Goal: Task Accomplishment & Management: Manage account settings

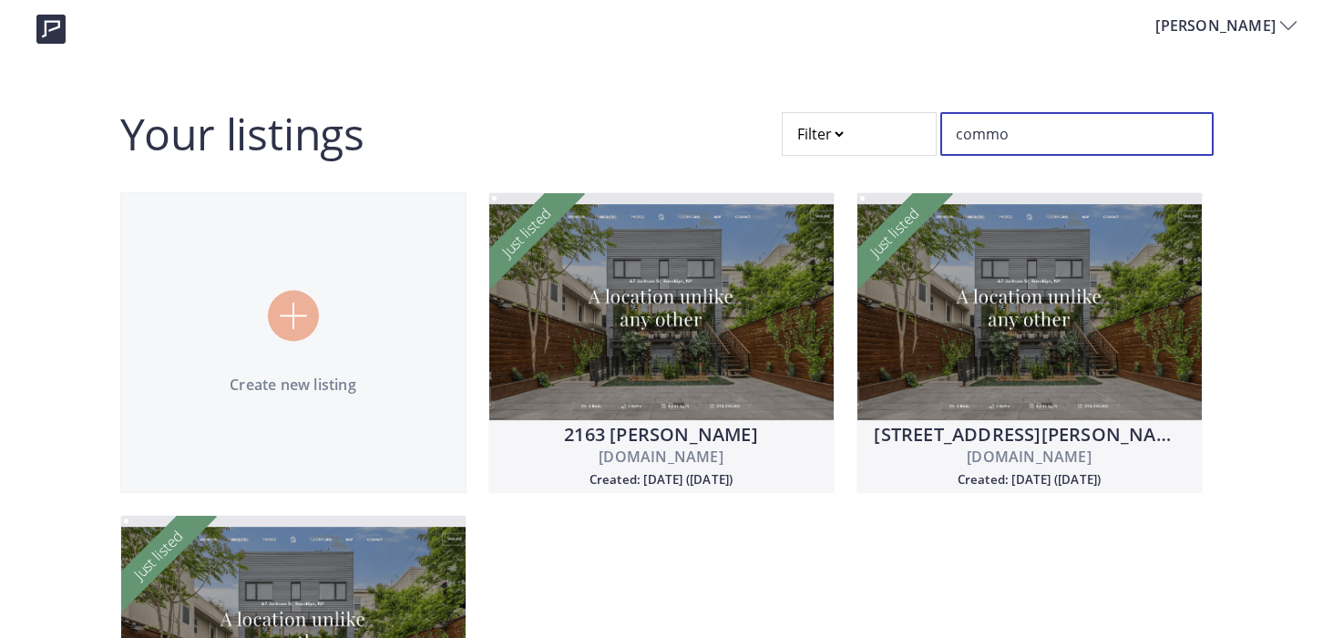
click at [982, 133] on input "commo" at bounding box center [1076, 134] width 273 height 44
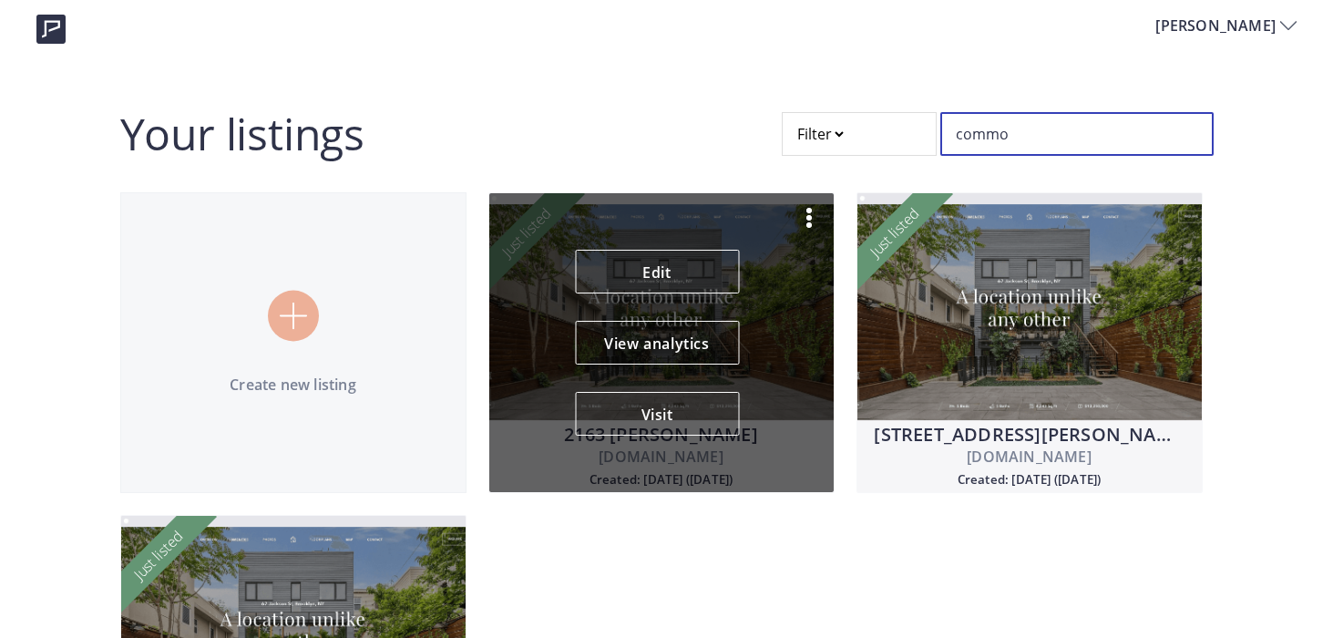
scroll to position [199, 0]
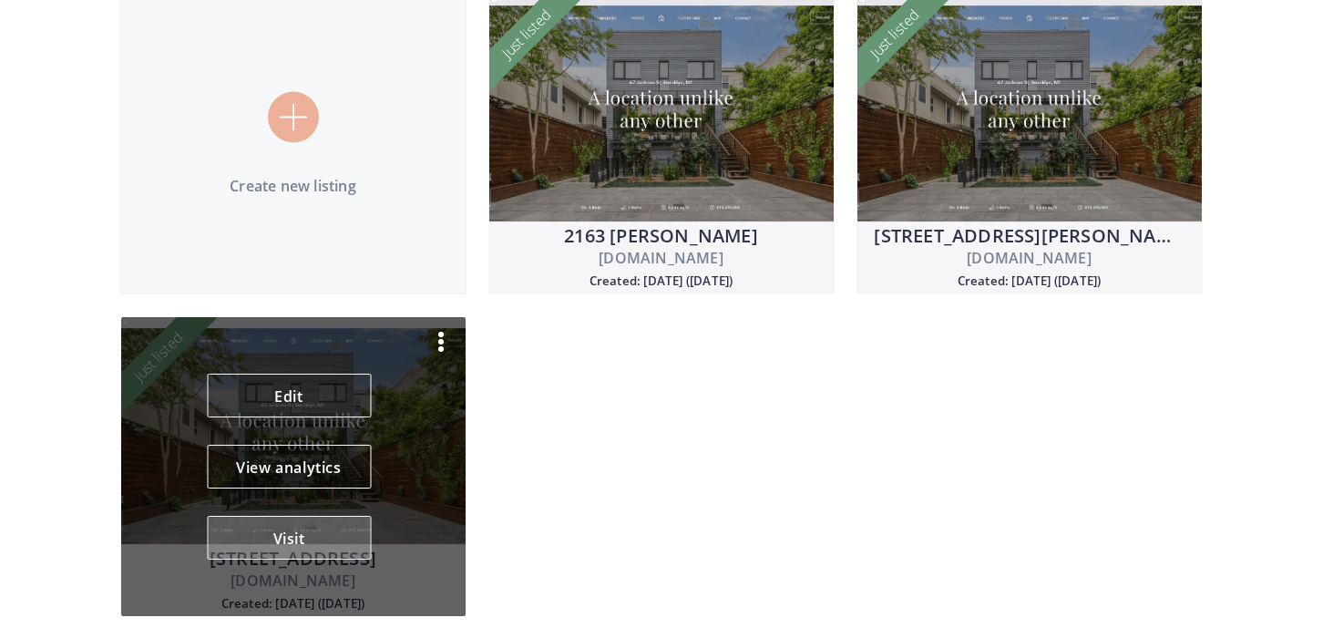
type input "commo"
click at [297, 533] on button "Visit" at bounding box center [289, 538] width 164 height 44
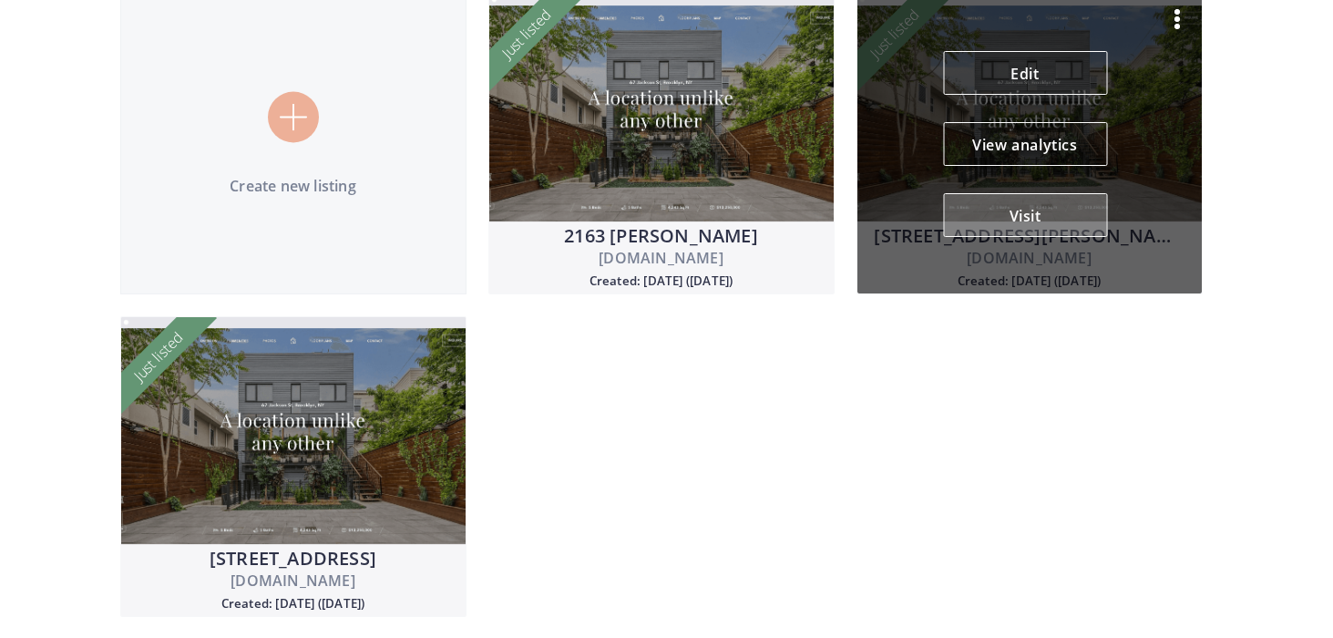
scroll to position [0, 0]
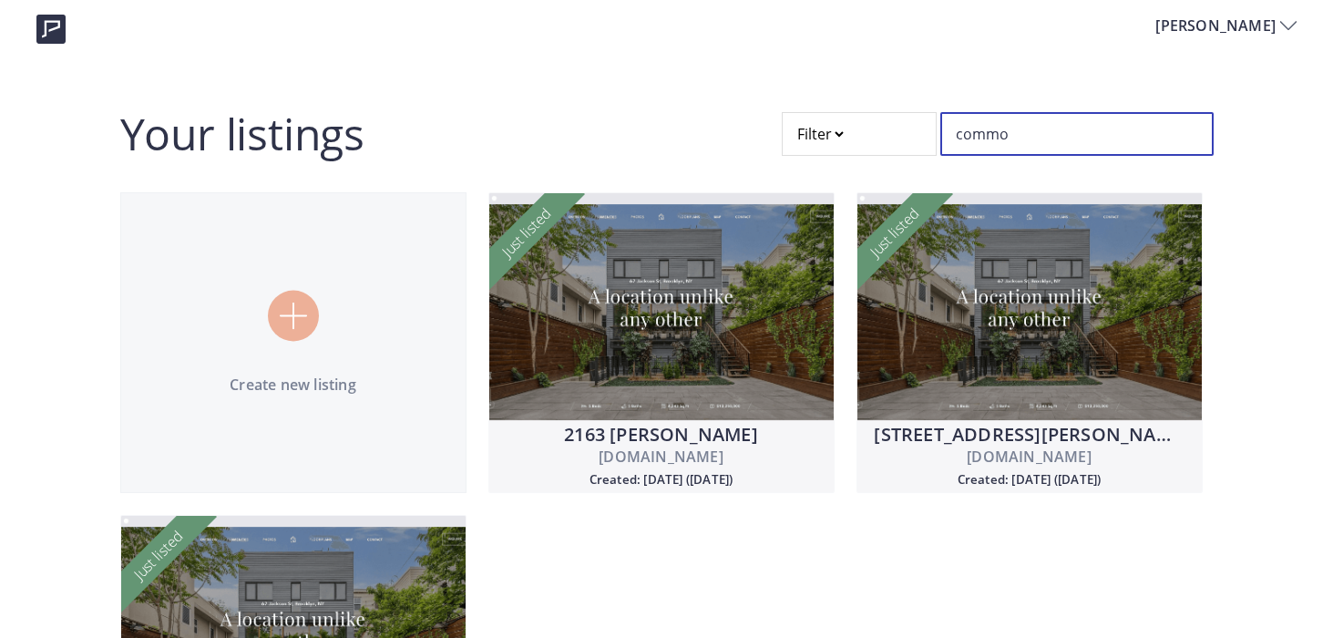
click at [1011, 149] on input "commo" at bounding box center [1076, 134] width 273 height 44
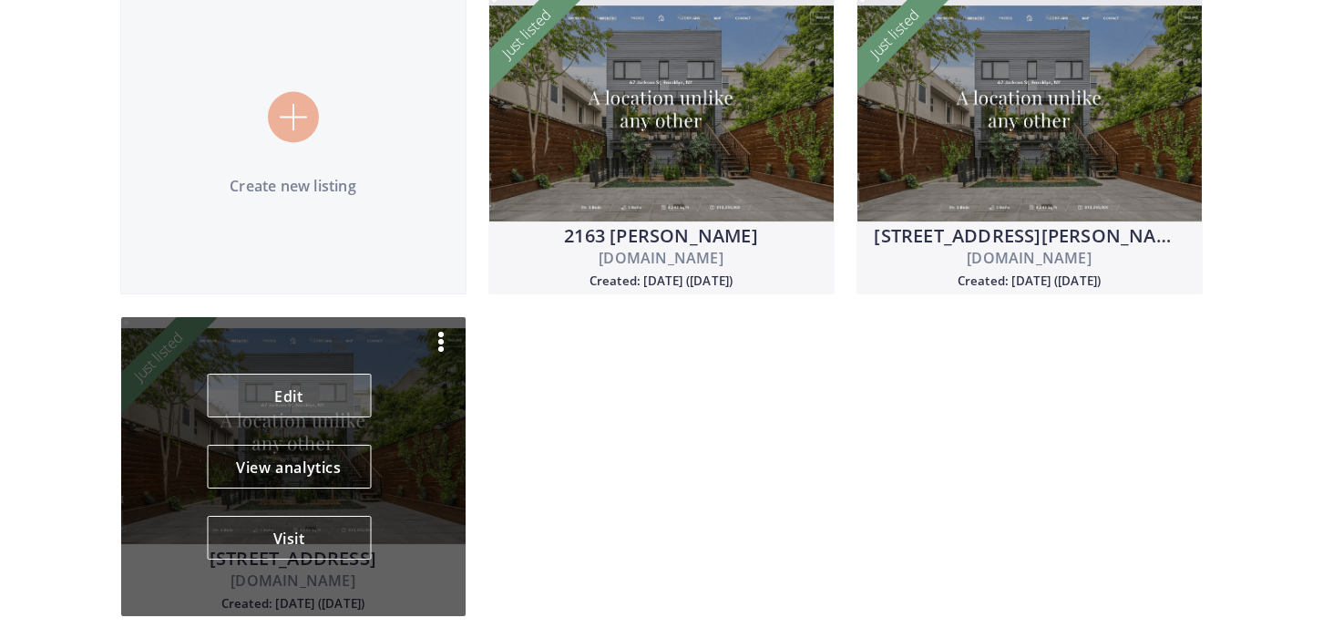
click at [278, 386] on link "Edit" at bounding box center [289, 396] width 164 height 44
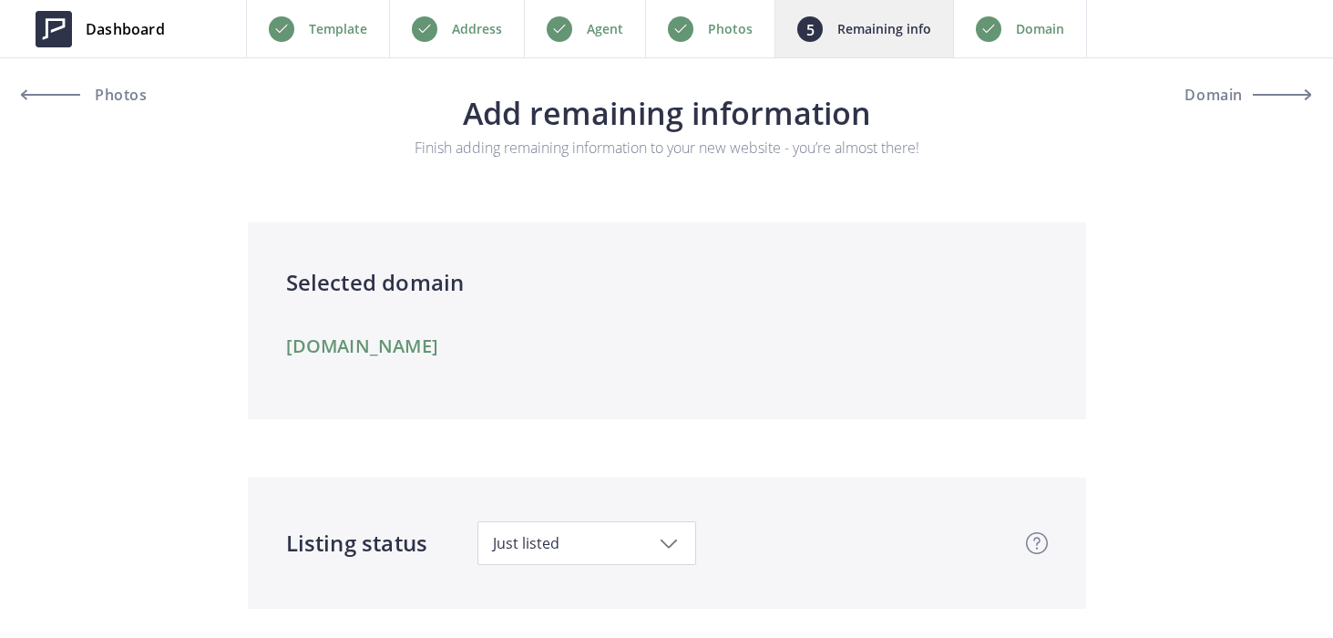
click at [434, 290] on h4 "Selected domain" at bounding box center [667, 282] width 762 height 33
click at [994, 43] on div "Domain" at bounding box center [1020, 28] width 134 height 57
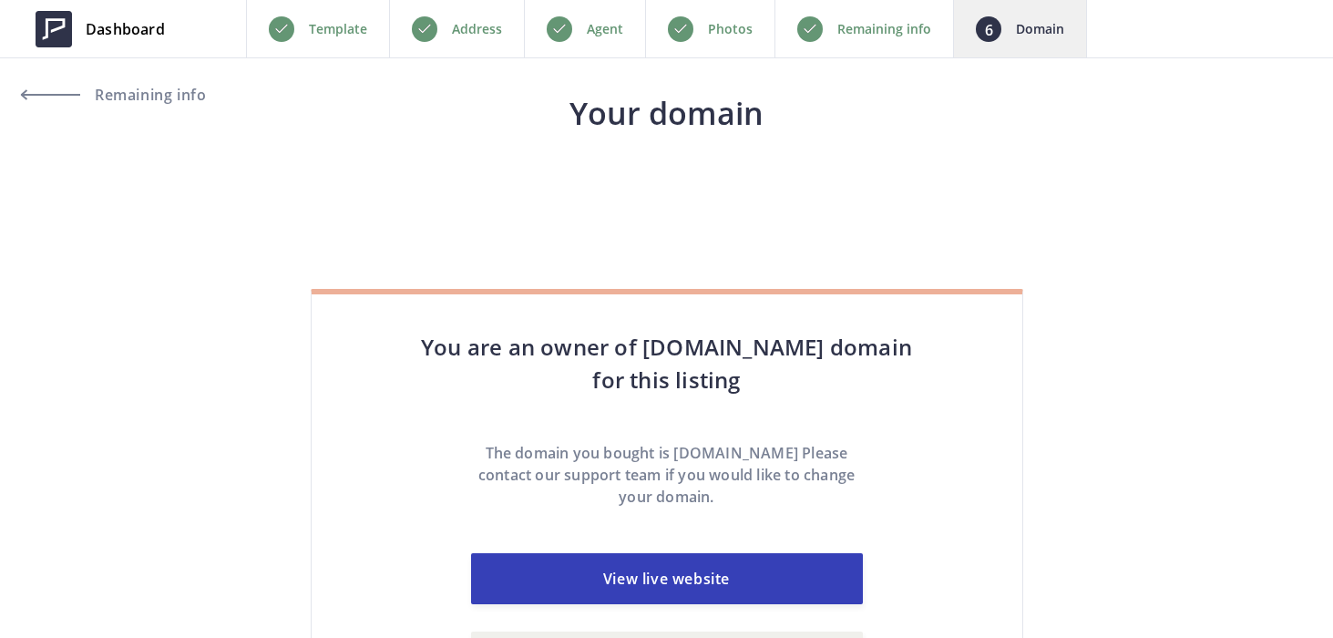
scroll to position [82, 0]
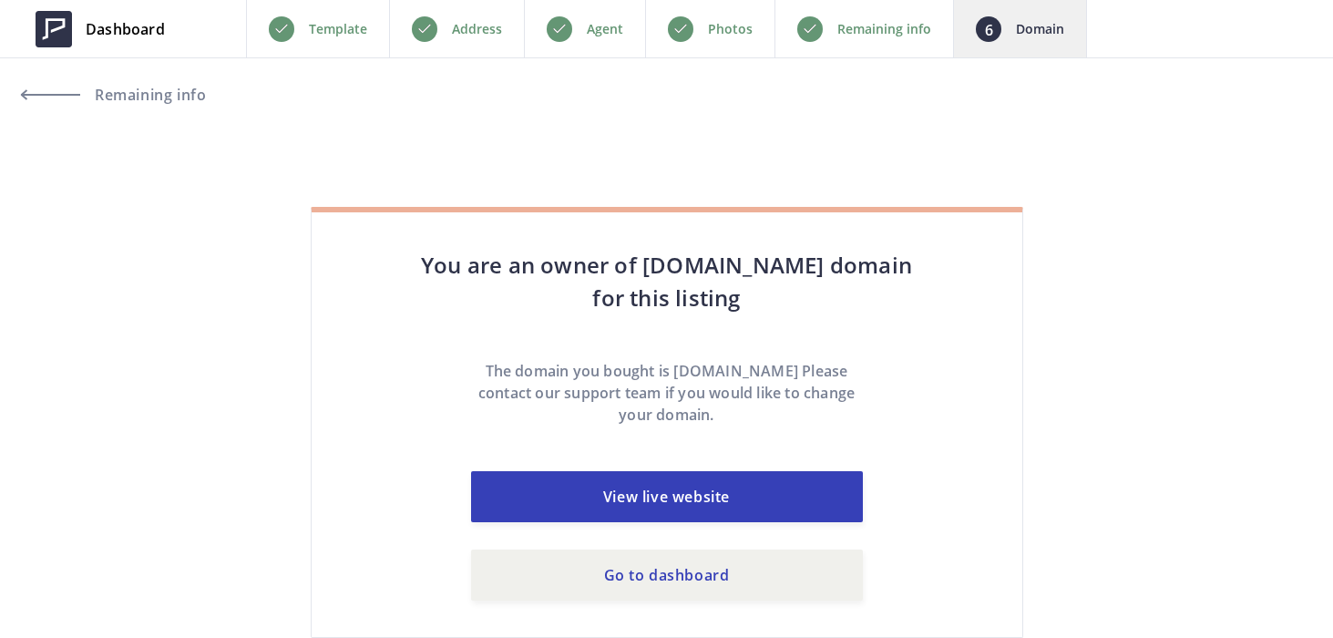
drag, startPoint x: 488, startPoint y: 269, endPoint x: 775, endPoint y: 292, distance: 288.0
click at [776, 293] on h4 "You are an owner of [DOMAIN_NAME] domain for this listing" at bounding box center [667, 282] width 638 height 66
click at [775, 292] on h4 "You are an owner of [DOMAIN_NAME] domain for this listing" at bounding box center [667, 282] width 638 height 66
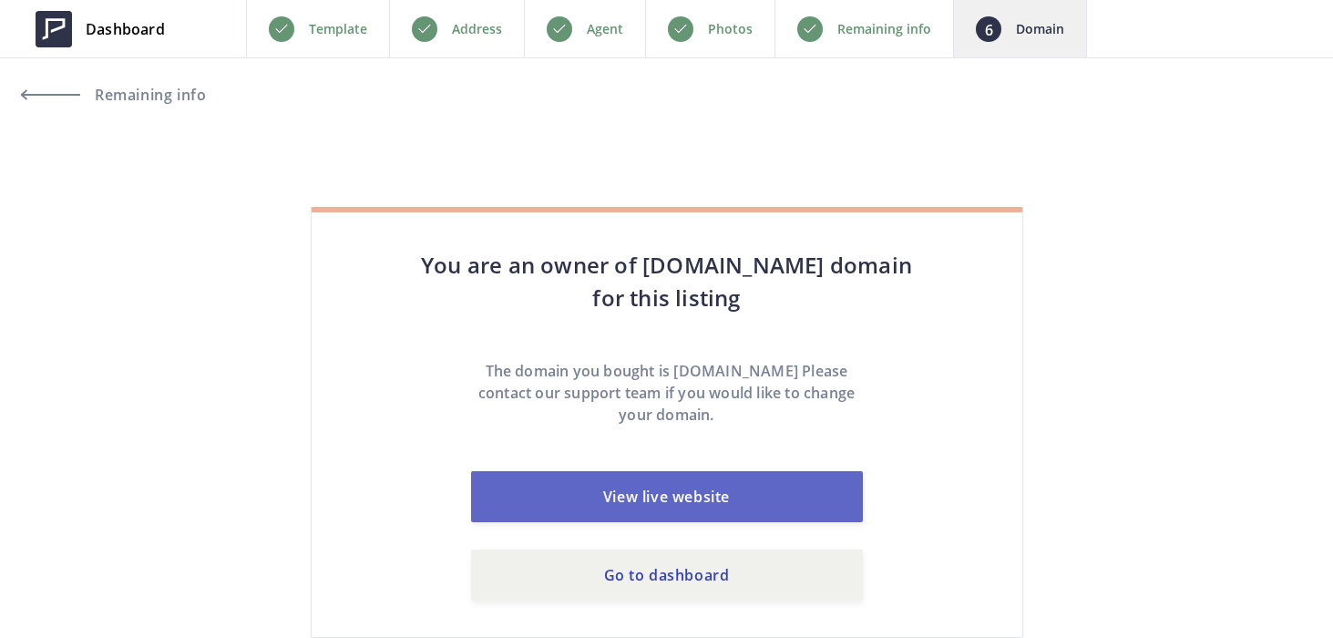
click at [733, 487] on link "View live website" at bounding box center [667, 496] width 392 height 51
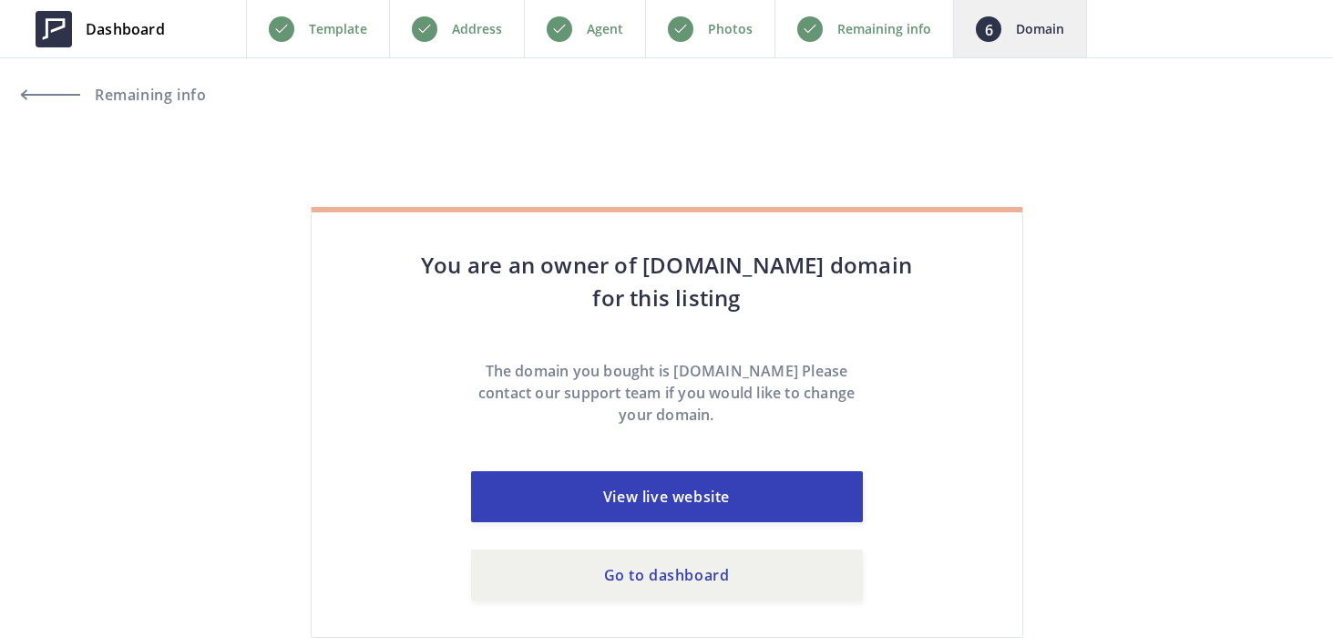
drag, startPoint x: 569, startPoint y: 396, endPoint x: 738, endPoint y: 407, distance: 168.9
click at [738, 407] on p "The domain you bought is [DOMAIN_NAME] Please contact our support team if you w…" at bounding box center [667, 393] width 392 height 66
click at [737, 407] on p "The domain you bought is [DOMAIN_NAME] Please contact our support team if you w…" at bounding box center [667, 393] width 392 height 66
drag, startPoint x: 556, startPoint y: 374, endPoint x: 783, endPoint y: 412, distance: 230.1
click at [783, 412] on p "The domain you bought is [DOMAIN_NAME] Please contact our support team if you w…" at bounding box center [667, 393] width 392 height 66
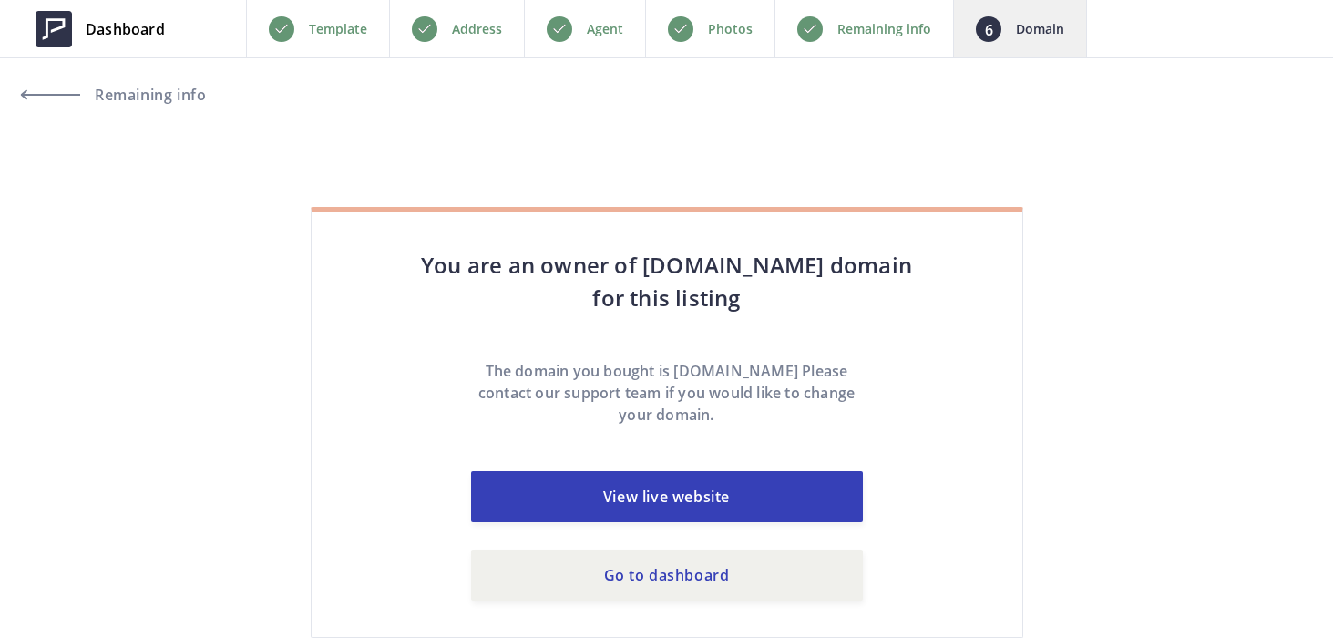
click at [783, 412] on p "The domain you bought is [DOMAIN_NAME] Please contact our support team if you w…" at bounding box center [667, 393] width 392 height 66
click at [655, 579] on link "Go to dashboard" at bounding box center [667, 574] width 392 height 51
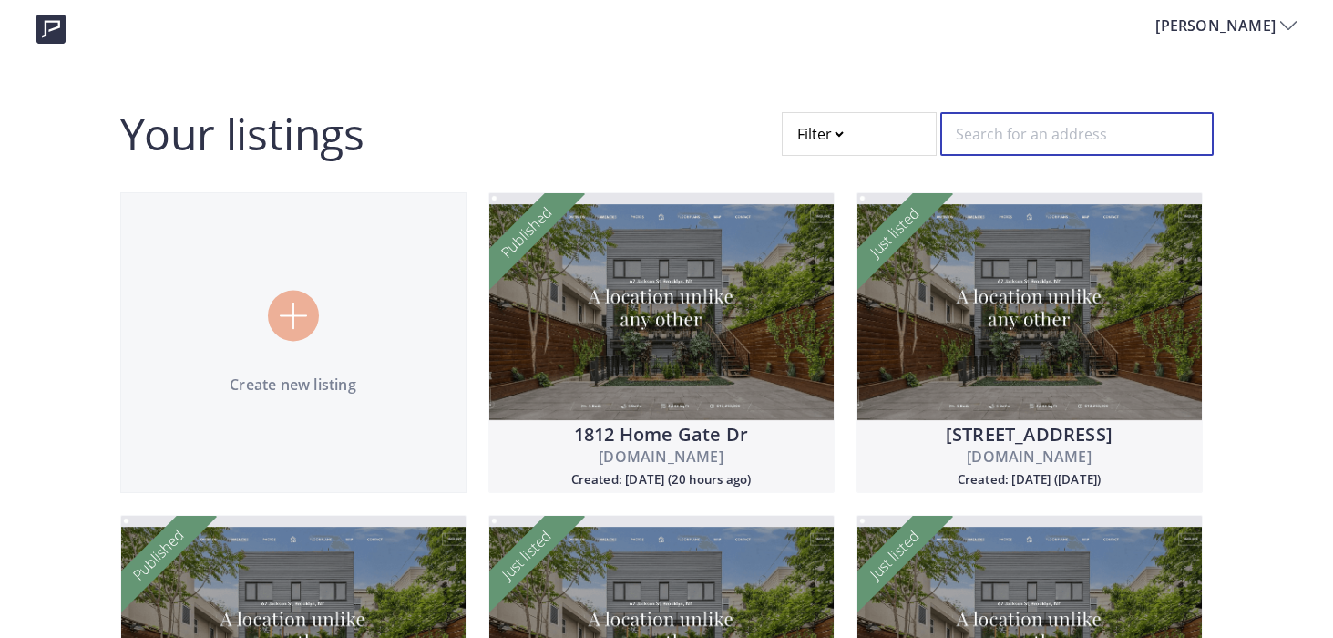
click at [1041, 147] on input "text" at bounding box center [1076, 134] width 273 height 44
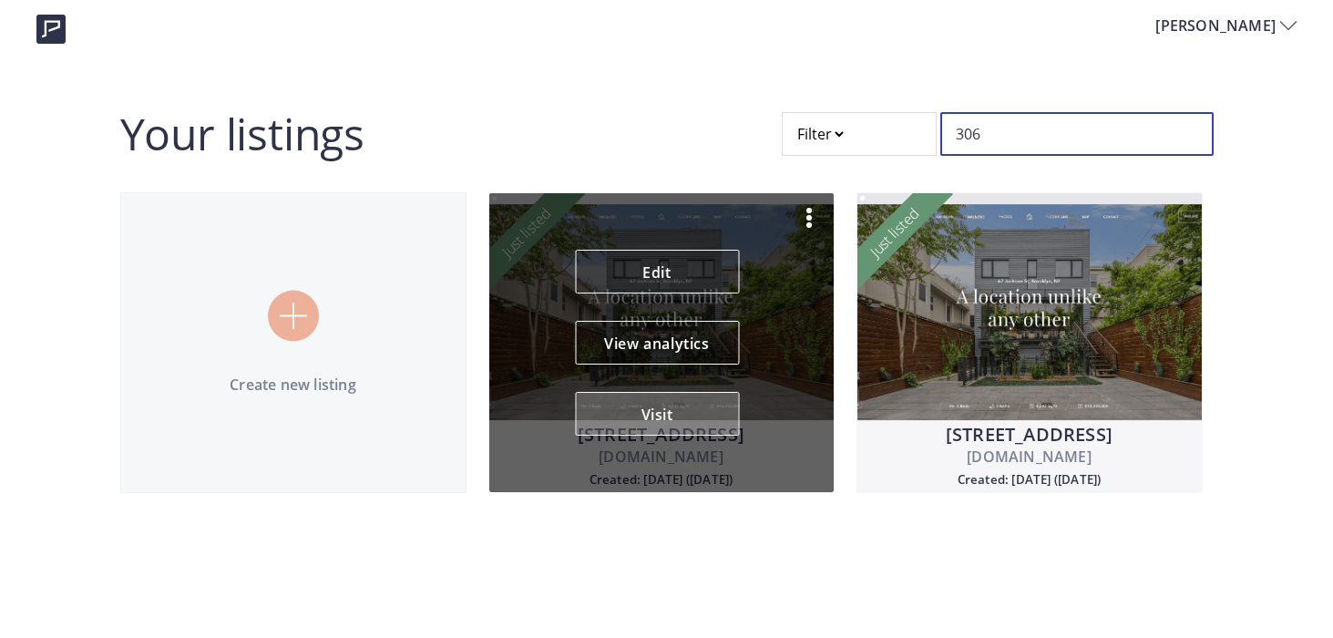
type input "306"
click at [672, 431] on button "Visit" at bounding box center [657, 414] width 164 height 44
